Goal: Transaction & Acquisition: Purchase product/service

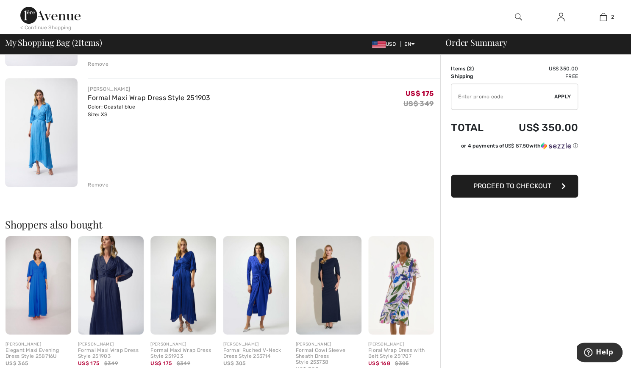
scroll to position [203, 0]
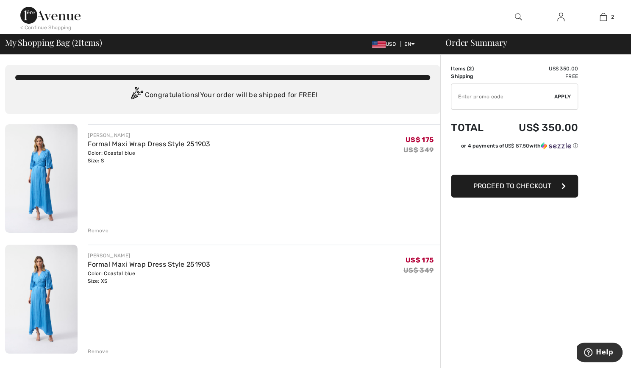
click at [503, 192] on button "Proceed to Checkout" at bounding box center [514, 185] width 127 height 23
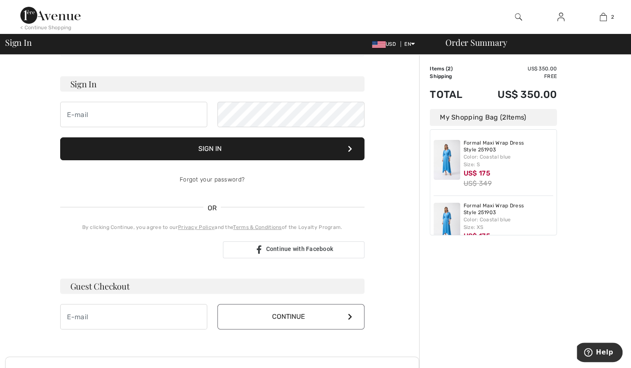
scroll to position [47, 0]
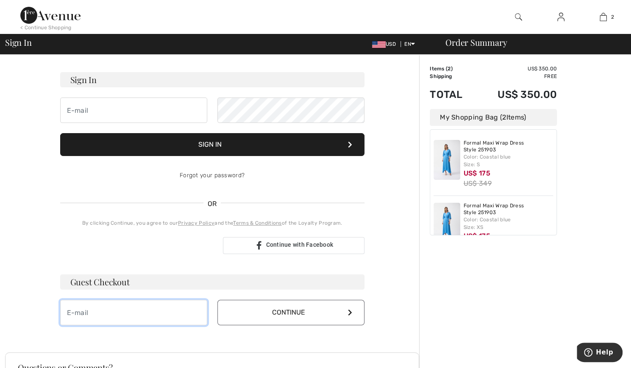
click at [102, 310] on input "email" at bounding box center [133, 311] width 147 height 25
type input "kathleenreilly@yahoo.com"
click at [248, 306] on button "Continue" at bounding box center [290, 311] width 147 height 25
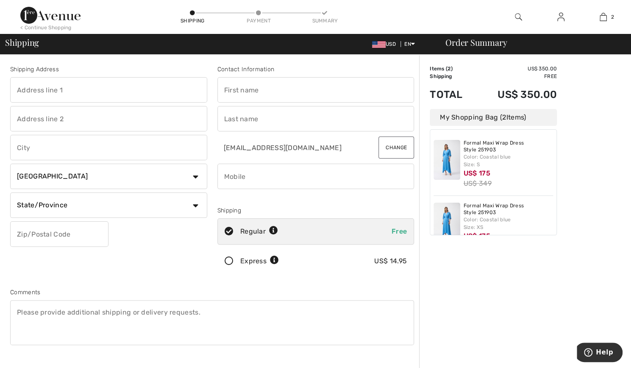
click at [86, 91] on input "text" at bounding box center [108, 89] width 197 height 25
type input "26 Waterside Drive"
click at [62, 145] on input "text" at bounding box center [108, 147] width 197 height 25
type input "Guilford"
click at [201, 172] on select "Country Canada United States Afghanistan Aland Islands Albania Algeria American…" at bounding box center [108, 175] width 197 height 25
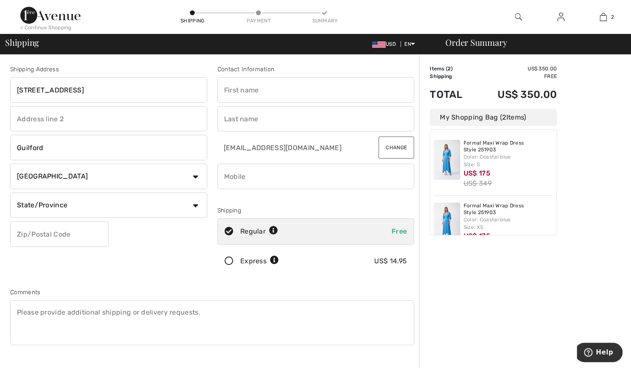
select select "US"
click at [10, 163] on select "Country Canada United States Afghanistan Aland Islands Albania Algeria American…" at bounding box center [108, 175] width 197 height 25
click at [193, 203] on select "State/Province Alabama Alaska American Samoa Arizona Arkansas California Colora…" at bounding box center [108, 204] width 197 height 25
select select "CT"
click at [10, 192] on select "State/Province Alabama Alaska American Samoa Arizona Arkansas California Colora…" at bounding box center [108, 204] width 197 height 25
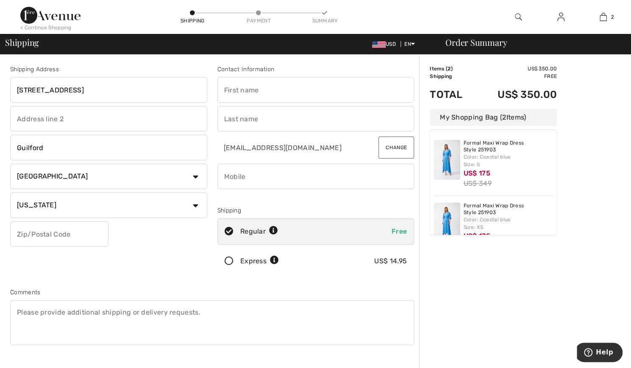
click at [47, 203] on select "State/Province Alabama Alaska American Samoa Arizona Arkansas California Colora…" at bounding box center [108, 204] width 197 height 25
click at [33, 233] on input "text" at bounding box center [59, 233] width 98 height 25
type input "06437"
click at [110, 270] on div "Shipping Address 26 Waterside Drive Guilford Country Canada United States Afgha…" at bounding box center [108, 171] width 207 height 213
click at [259, 94] on input "text" at bounding box center [315, 89] width 197 height 25
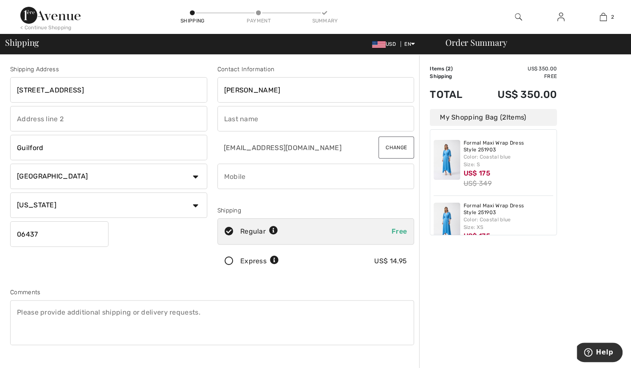
type input "J"
type input "Kathleen"
type input "[PERSON_NAME]"
click at [305, 180] on input "phone" at bounding box center [315, 175] width 197 height 25
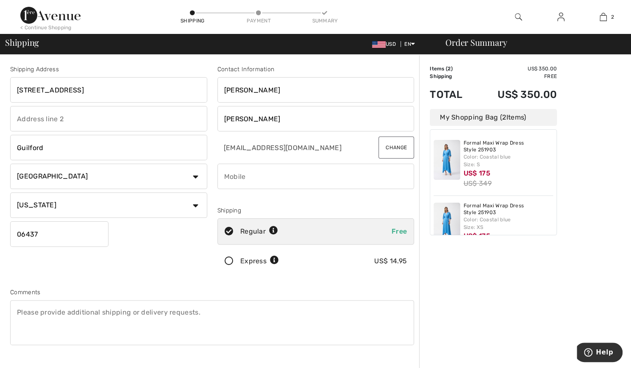
type input "2034442461"
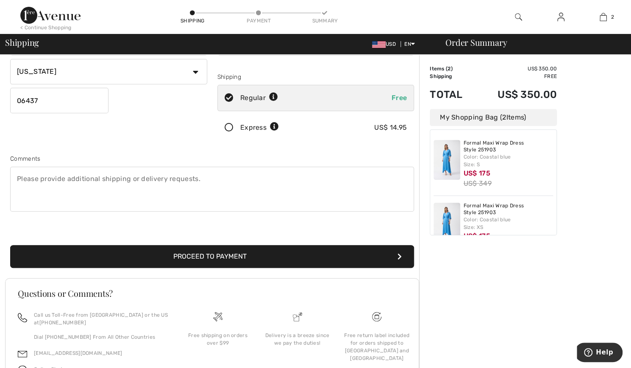
scroll to position [134, 0]
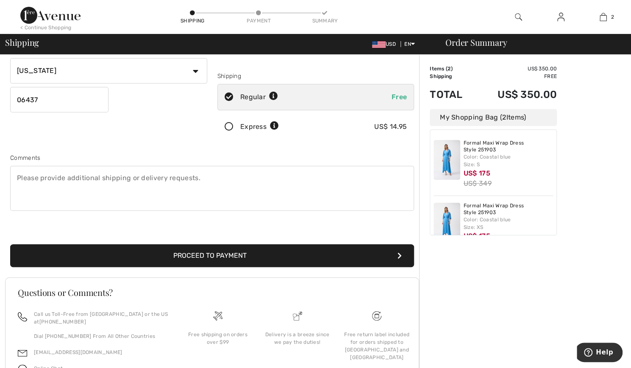
click at [225, 251] on button "Proceed to Payment" at bounding box center [212, 255] width 404 height 23
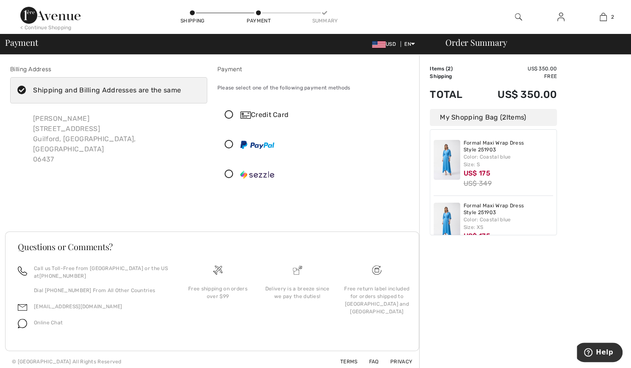
click at [234, 114] on icon at bounding box center [229, 115] width 22 height 9
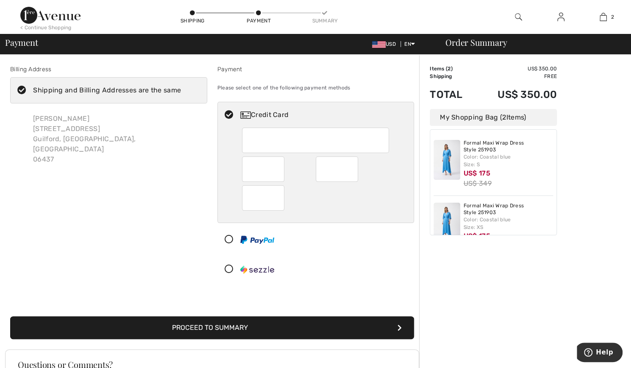
scroll to position [91, 0]
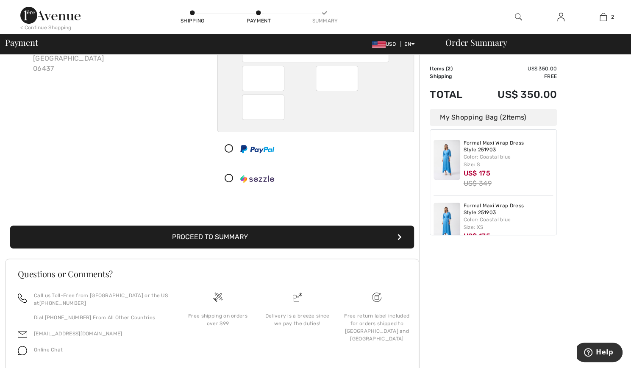
click at [219, 228] on button "Proceed to Summary" at bounding box center [212, 236] width 404 height 23
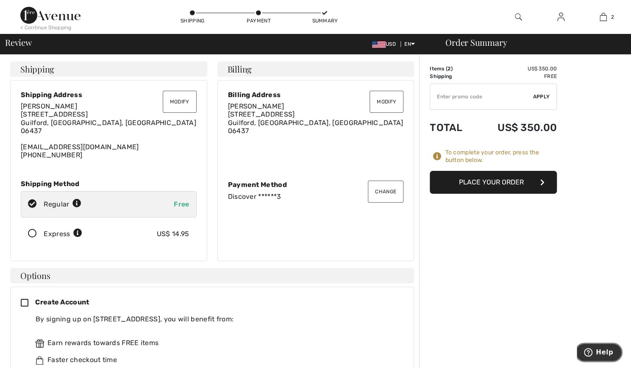
click at [592, 353] on icon "Help" at bounding box center [588, 352] width 8 height 8
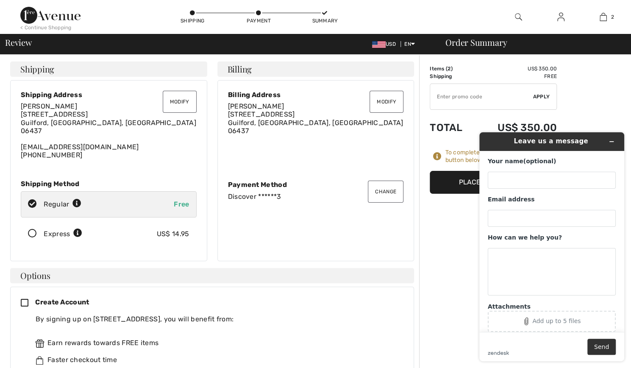
click at [536, 171] on div "Your name (optional)" at bounding box center [551, 172] width 128 height 31
click at [519, 177] on input "Your name (optional)" at bounding box center [551, 180] width 128 height 17
type input "[PERSON_NAME]"
click at [519, 220] on input "Email address" at bounding box center [551, 218] width 128 height 17
type input "kathleenreilly@yahoo.com"
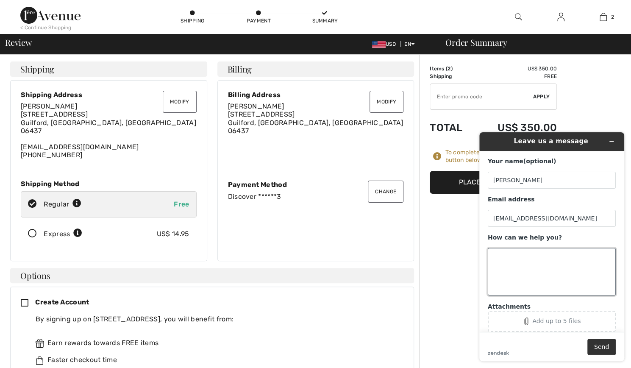
click at [515, 253] on textarea "How can we help you?" at bounding box center [551, 271] width 128 height 47
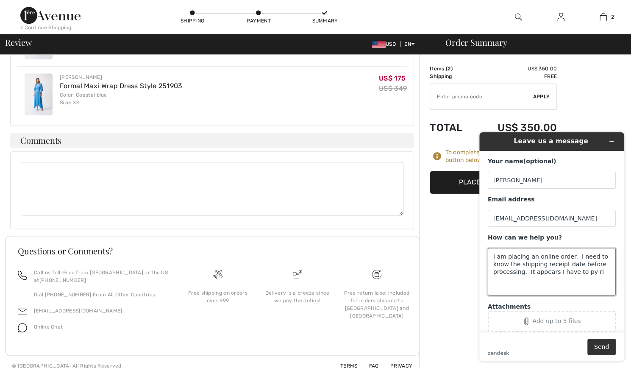
scroll to position [515, 0]
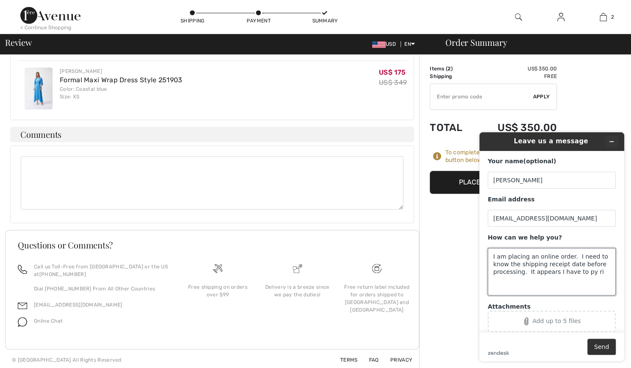
type textarea "I am placing an online order. I need to know the shipping receipt date before p…"
click at [611, 140] on icon "Minimize widget" at bounding box center [611, 141] width 6 height 6
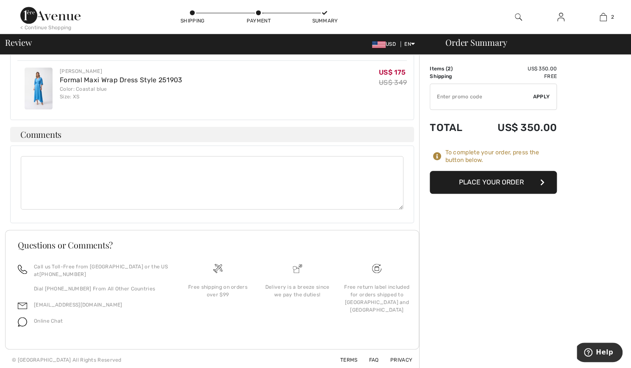
click at [47, 318] on span "Online Chat" at bounding box center [48, 321] width 29 height 6
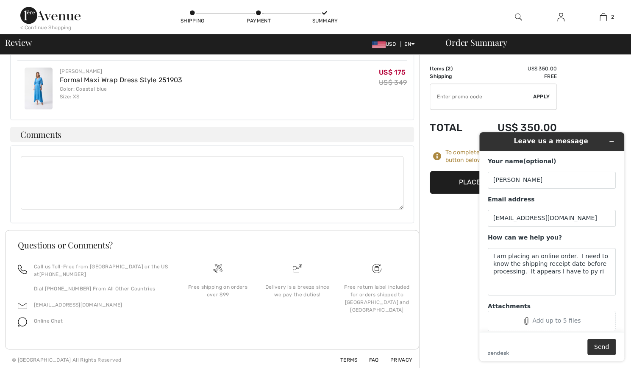
click at [615, 148] on header "Leave us a message" at bounding box center [551, 141] width 145 height 19
click at [615, 142] on button "Minimize widget" at bounding box center [611, 142] width 14 height 12
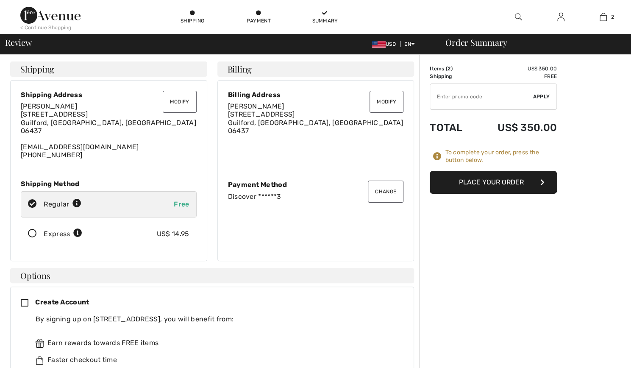
click at [455, 155] on div "To complete your order, press the button below." at bounding box center [501, 156] width 112 height 15
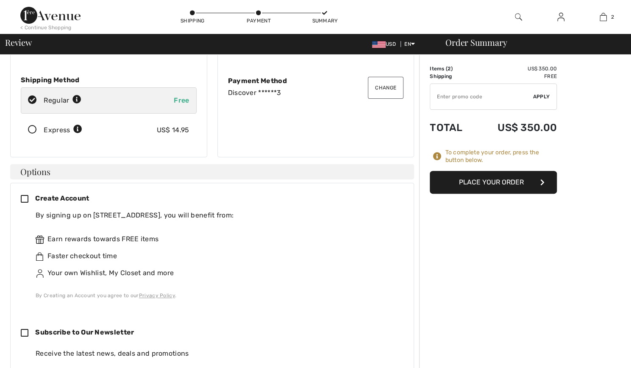
scroll to position [99, 0]
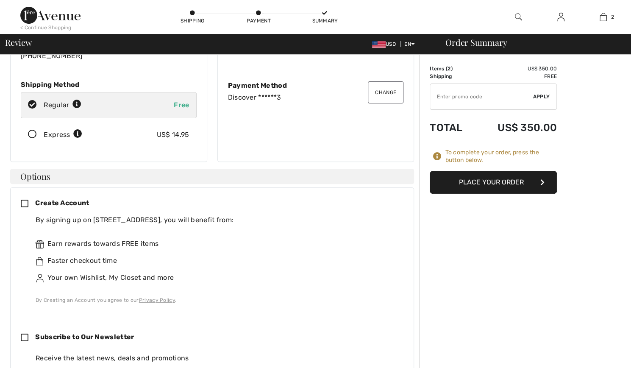
click at [31, 135] on icon at bounding box center [32, 134] width 22 height 9
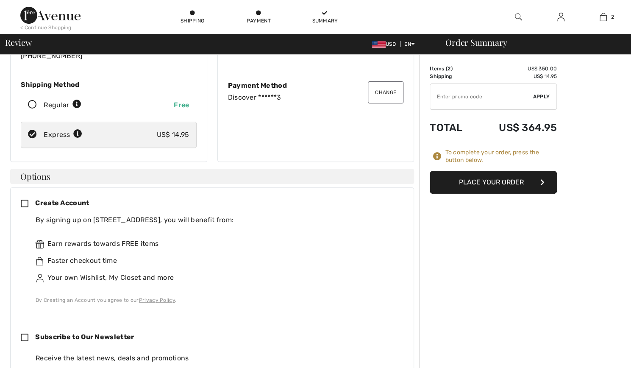
click at [30, 107] on icon at bounding box center [32, 104] width 22 height 9
radio input "true"
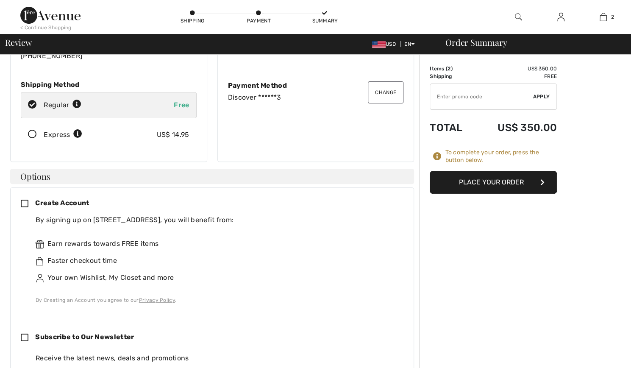
click at [382, 88] on button "Change" at bounding box center [386, 92] width 36 height 22
